Goal: Check status: Check status

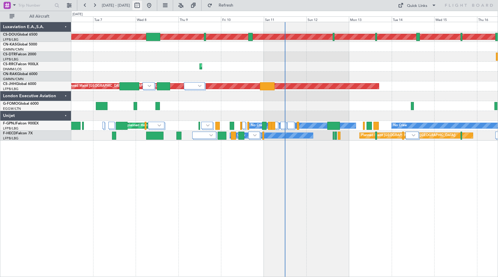
click at [142, 4] on button at bounding box center [137, 6] width 10 height 10
select select "10"
select select "2025"
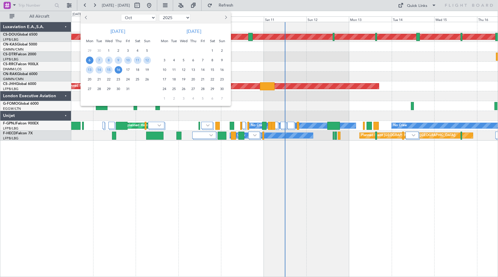
click at [86, 76] on div "20" at bounding box center [90, 80] width 10 height 10
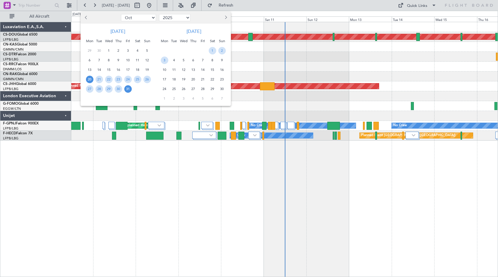
click at [128, 89] on span "31" at bounding box center [127, 88] width 7 height 7
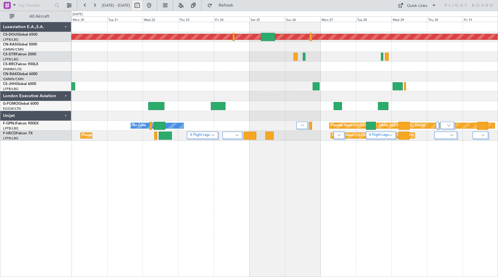
click at [142, 2] on button at bounding box center [137, 6] width 10 height 10
select select "10"
select select "2025"
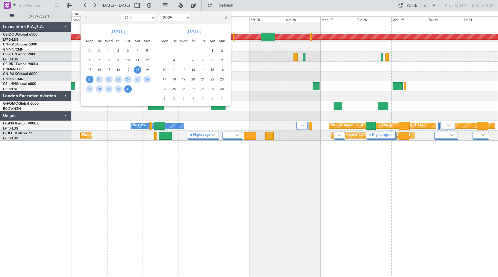
click at [134, 69] on span "18" at bounding box center [137, 69] width 7 height 7
click at [128, 90] on span "31" at bounding box center [127, 88] width 7 height 7
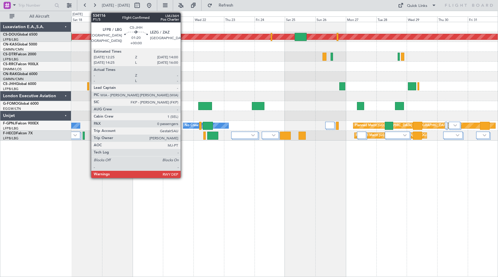
click at [88, 86] on div at bounding box center [88, 86] width 2 height 8
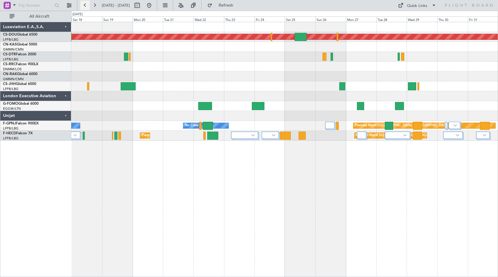
click at [86, 8] on button at bounding box center [85, 6] width 10 height 10
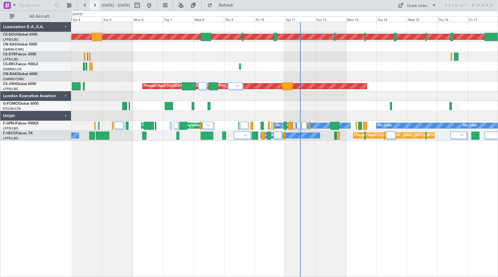
click at [93, 3] on button at bounding box center [95, 6] width 10 height 10
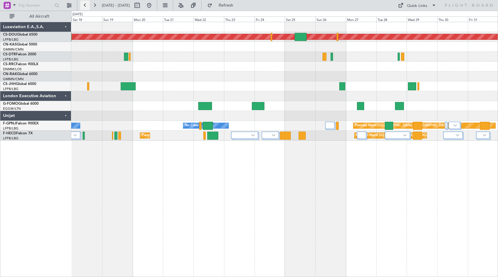
click at [84, 5] on button at bounding box center [85, 6] width 10 height 10
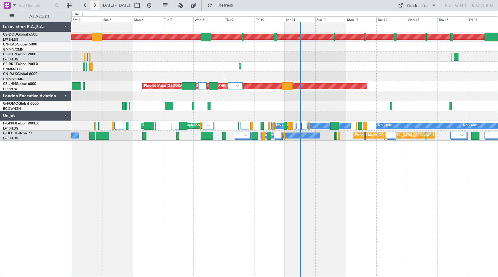
click at [93, 4] on button at bounding box center [95, 6] width 10 height 10
